Goal: Task Accomplishment & Management: Use online tool/utility

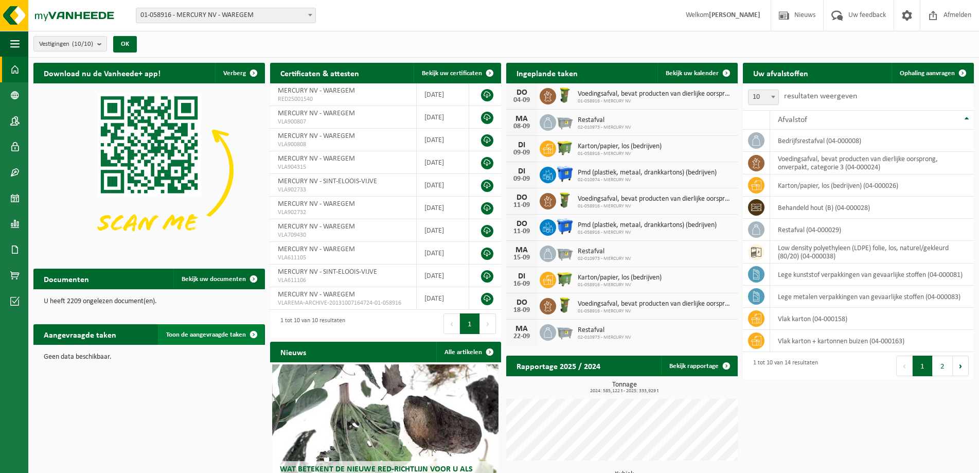
click at [247, 332] on span at bounding box center [253, 334] width 21 height 21
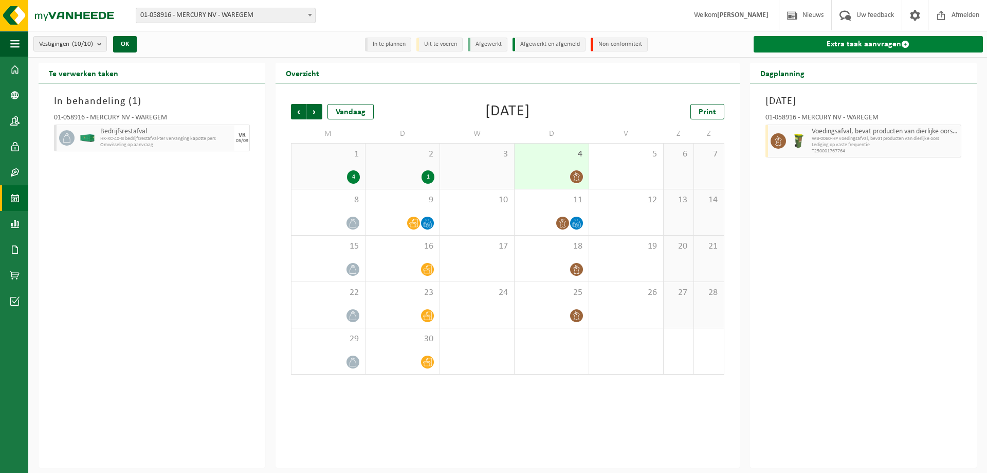
click at [907, 47] on span at bounding box center [905, 44] width 8 height 8
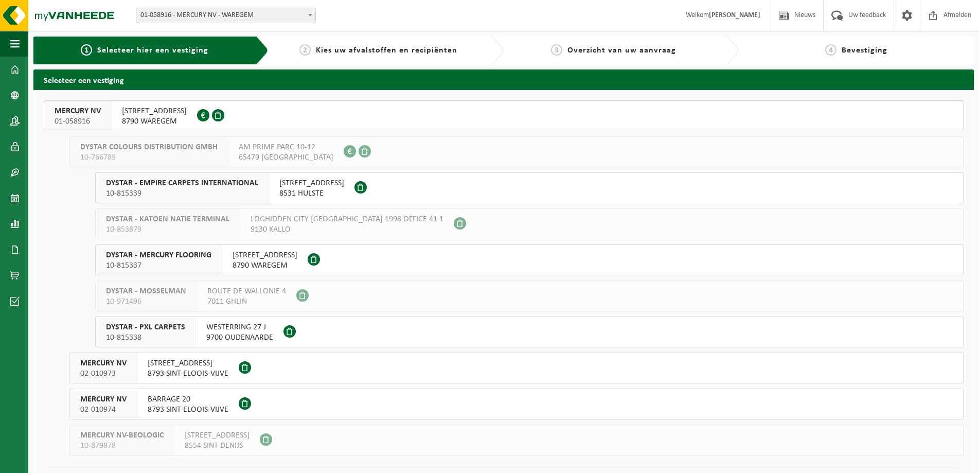
click at [176, 116] on span "8790 WAREGEM" at bounding box center [154, 121] width 65 height 10
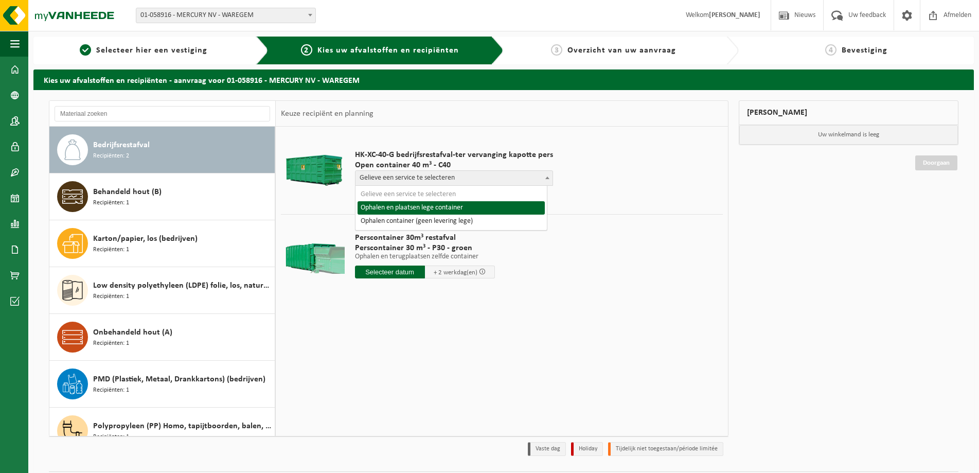
click at [407, 175] on span "Gelieve een service te selecteren" at bounding box center [453, 178] width 197 height 14
select select "P2PL-VEL-055328_HK-XC-40-GN-00_04-000008_46"
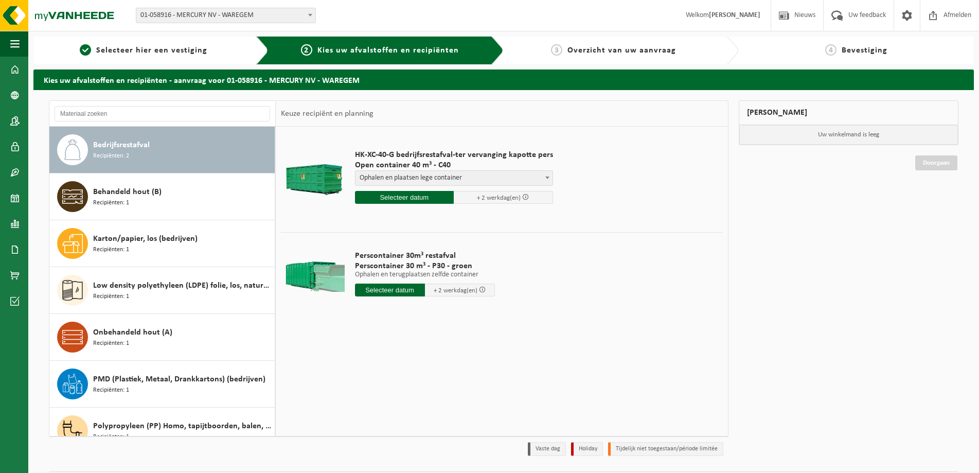
click at [406, 197] on input "text" at bounding box center [404, 197] width 99 height 13
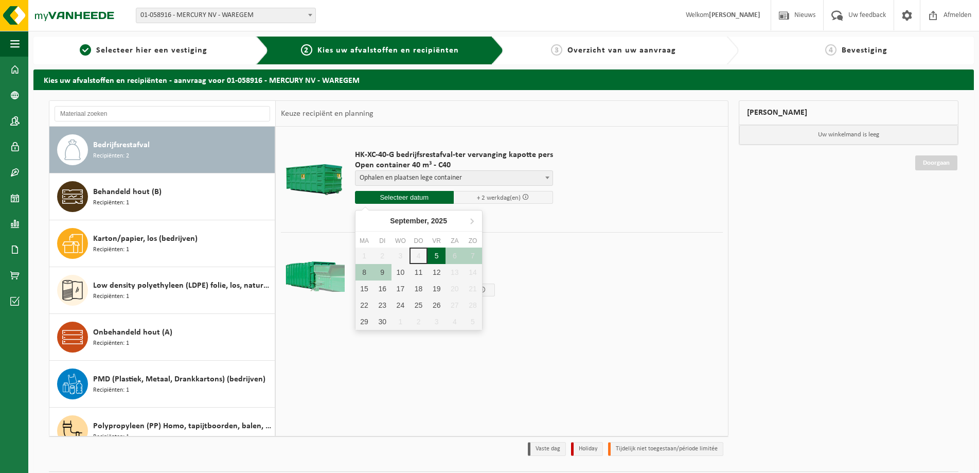
click at [437, 253] on div "5" at bounding box center [436, 255] width 18 height 16
type input "Van 2025-09-05"
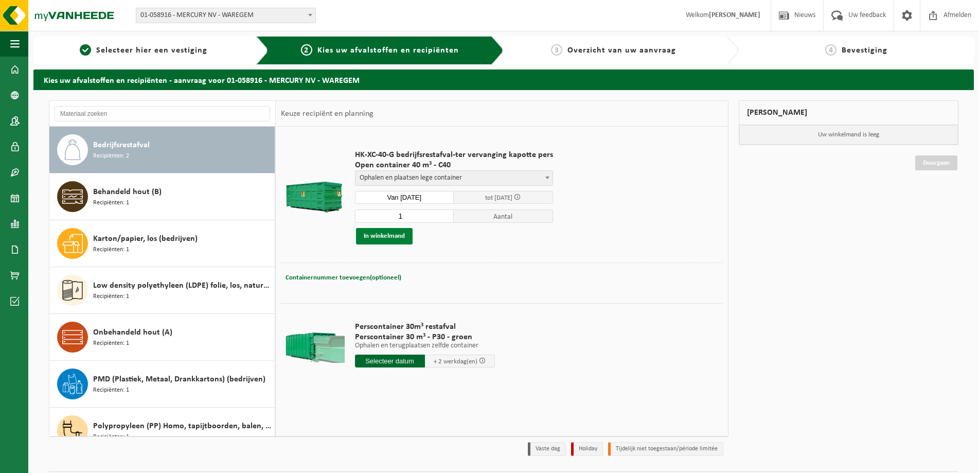
click at [394, 236] on button "In winkelmand" at bounding box center [384, 236] width 57 height 16
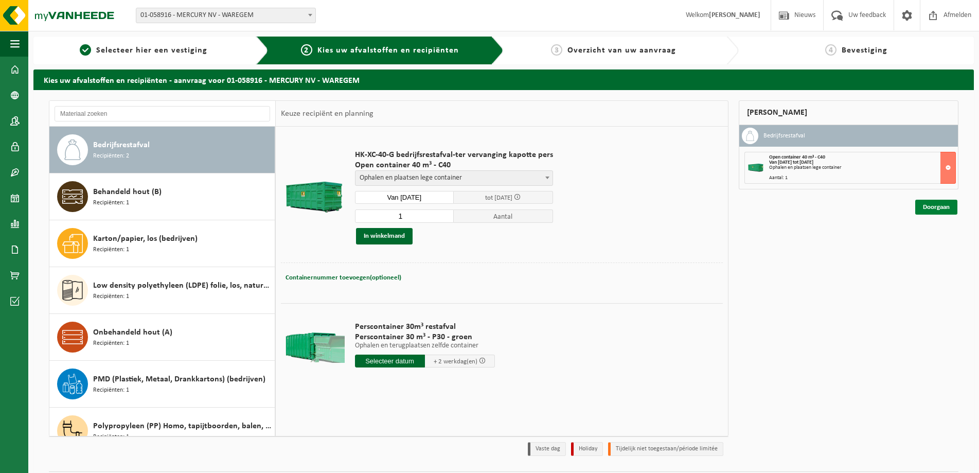
click at [936, 204] on link "Doorgaan" at bounding box center [936, 207] width 42 height 15
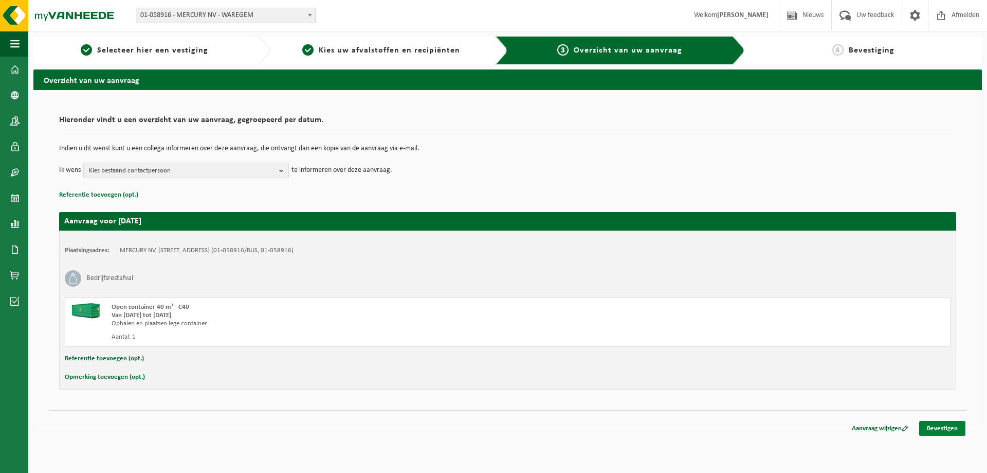
click at [946, 426] on link "Bevestigen" at bounding box center [942, 428] width 46 height 15
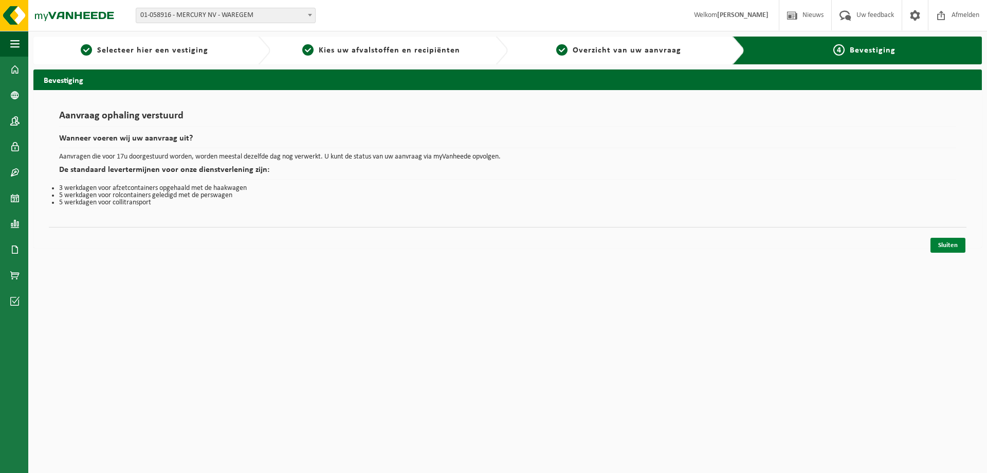
click at [955, 245] on link "Sluiten" at bounding box center [948, 245] width 35 height 15
